Goal: Task Accomplishment & Management: Manage account settings

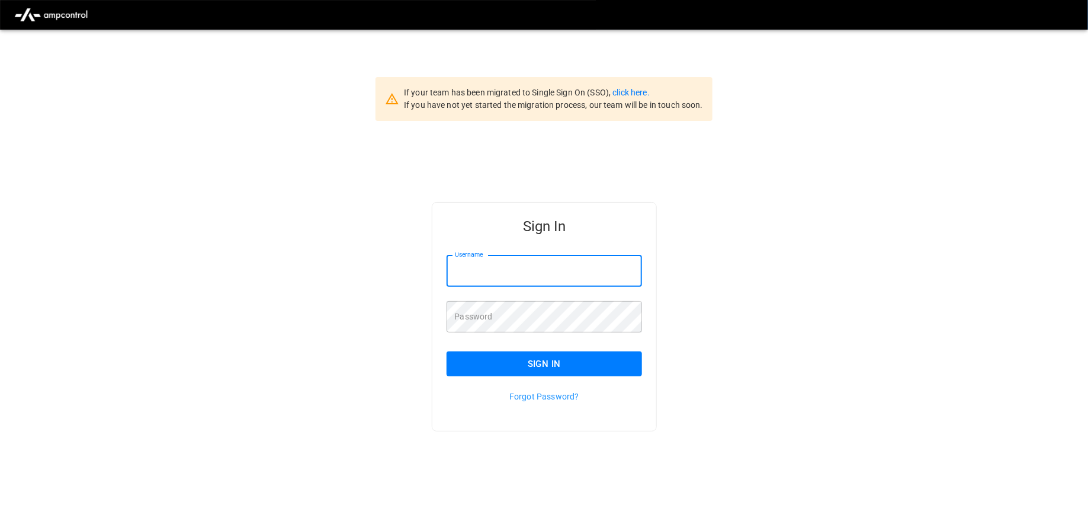
click at [477, 261] on input "Username" at bounding box center [545, 270] width 196 height 31
type input "**********"
